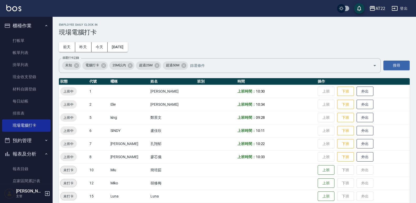
click at [29, 20] on button "櫃檯作業" at bounding box center [26, 26] width 48 height 14
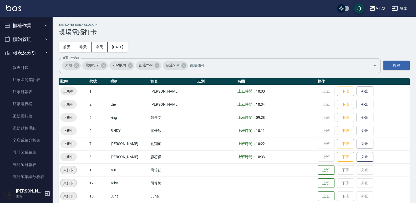
click at [39, 47] on button "報表及分析" at bounding box center [26, 53] width 48 height 14
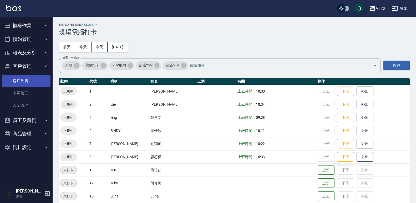
click at [34, 81] on link "客戶列表" at bounding box center [26, 81] width 48 height 12
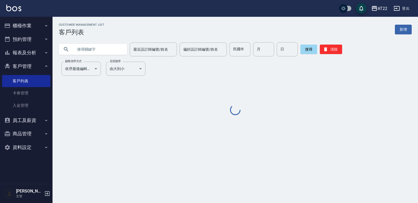
click at [110, 47] on input "text" at bounding box center [98, 49] width 49 height 14
click at [91, 51] on input "text" at bounding box center [98, 49] width 49 height 14
click at [91, 48] on input "text" at bounding box center [98, 49] width 49 height 14
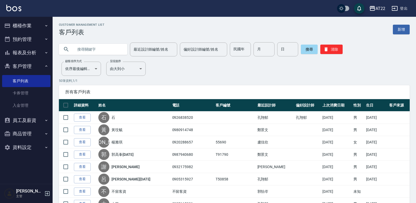
click at [87, 49] on input "text" at bounding box center [98, 49] width 49 height 14
paste input "0938157131"
type input "0938157131"
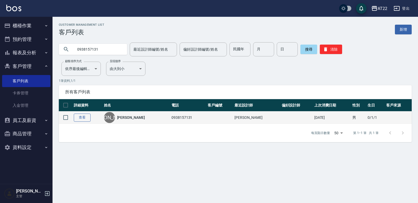
click at [86, 117] on link "查看" at bounding box center [82, 118] width 17 height 8
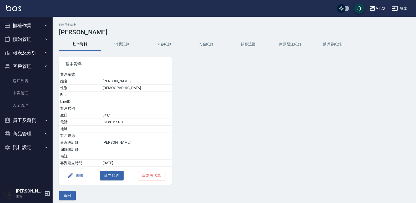
click at [132, 43] on button "消費記錄" at bounding box center [122, 44] width 42 height 13
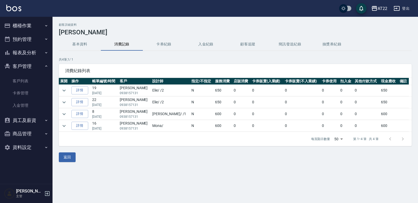
click at [36, 51] on button "報表及分析" at bounding box center [26, 53] width 48 height 14
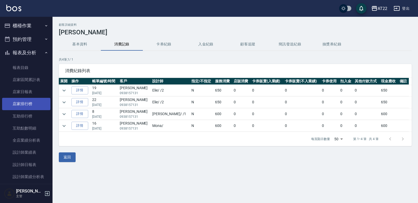
click at [39, 105] on link "店家排行榜" at bounding box center [26, 104] width 48 height 12
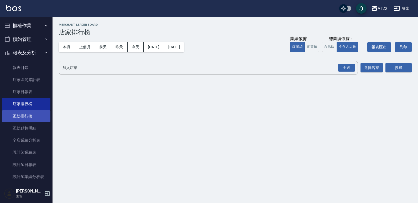
click at [35, 116] on link "互助排行榜" at bounding box center [26, 116] width 48 height 12
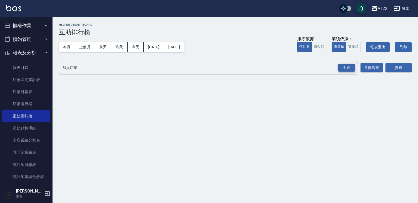
click at [348, 67] on div "全選" at bounding box center [346, 68] width 17 height 8
click at [405, 71] on button "搜尋" at bounding box center [399, 68] width 26 height 10
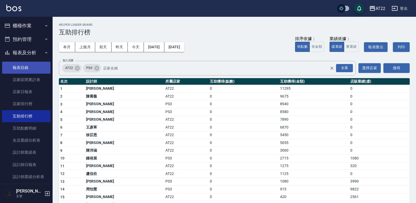
click at [37, 67] on link "報表目錄" at bounding box center [26, 68] width 48 height 12
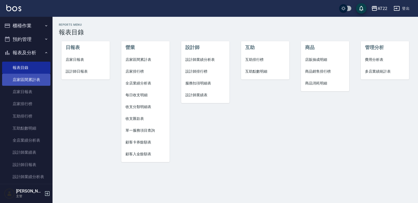
click at [30, 86] on link "店家區間累計表" at bounding box center [26, 80] width 48 height 12
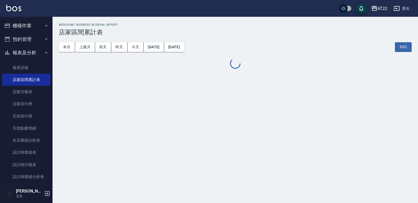
click at [32, 20] on button "櫃檯作業" at bounding box center [26, 26] width 48 height 14
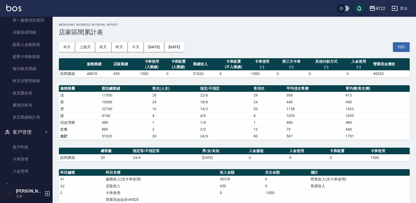
scroll to position [320, 0]
click at [28, 143] on link "客戶列表" at bounding box center [26, 146] width 48 height 12
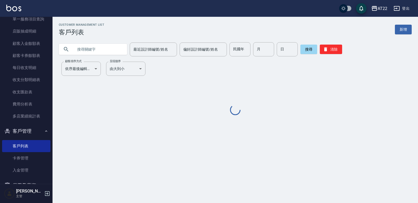
click at [102, 48] on input "text" at bounding box center [98, 49] width 49 height 14
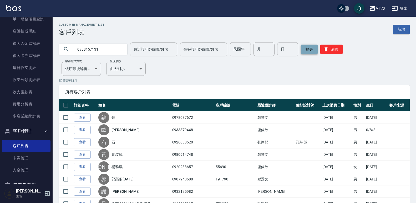
type input "0938157131"
click at [312, 50] on button "搜尋" at bounding box center [309, 49] width 17 height 9
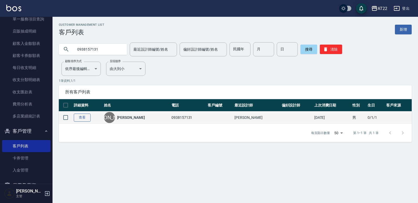
click at [83, 115] on link "查看" at bounding box center [82, 118] width 17 height 8
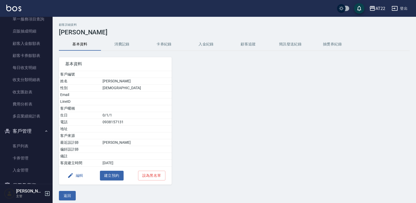
click at [125, 40] on button "消費記錄" at bounding box center [122, 44] width 42 height 13
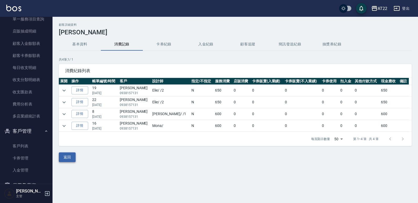
click at [69, 157] on button "返回" at bounding box center [67, 158] width 17 height 10
